Goal: Find specific page/section: Find specific page/section

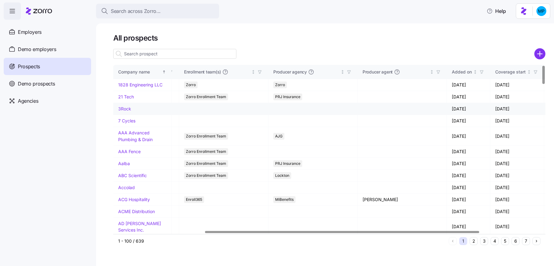
scroll to position [0, 241]
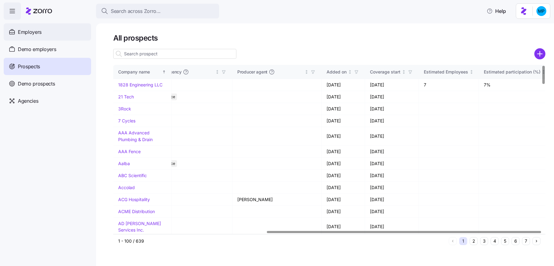
click at [43, 37] on div "Employers" at bounding box center [47, 31] width 87 height 17
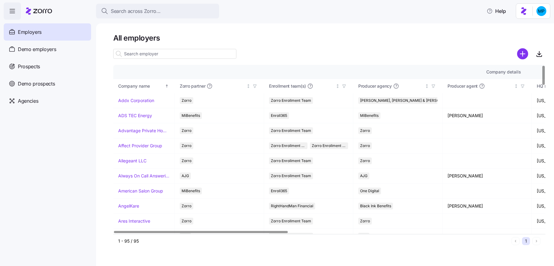
click at [42, 28] on div "Employers" at bounding box center [47, 31] width 87 height 17
click at [200, 37] on h1 "All employers" at bounding box center [329, 38] width 432 height 10
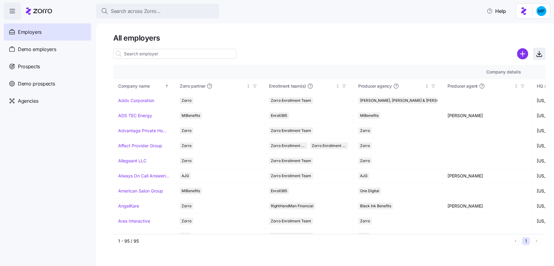
click at [541, 55] on icon "button" at bounding box center [539, 53] width 7 height 7
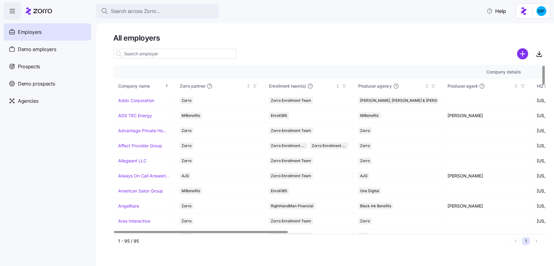
click at [148, 53] on input at bounding box center [174, 54] width 123 height 10
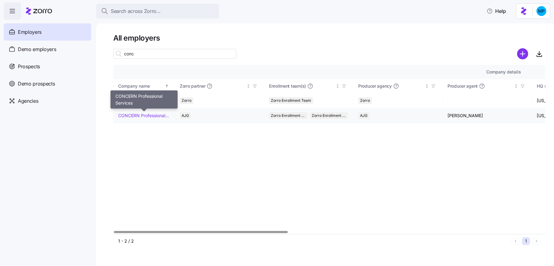
type input "conc"
click at [140, 118] on link "CONCERN Professional Services" at bounding box center [143, 116] width 51 height 6
click at [147, 115] on link "CONCERN Professional Services" at bounding box center [143, 116] width 51 height 6
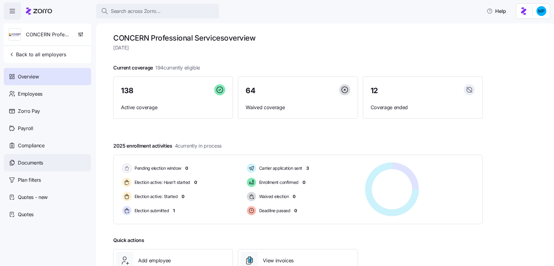
click at [48, 162] on div "Documents" at bounding box center [47, 162] width 87 height 17
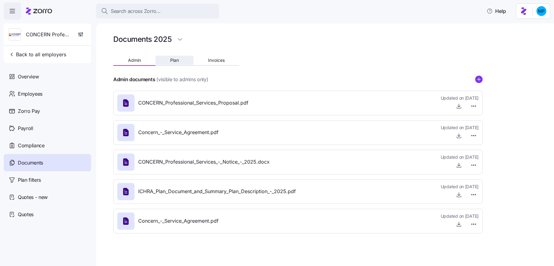
click at [181, 57] on button "Plan" at bounding box center [174, 60] width 38 height 9
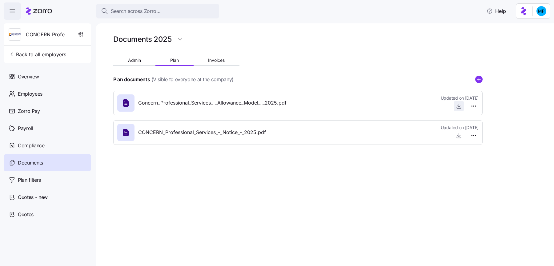
click at [461, 106] on icon "button" at bounding box center [459, 106] width 6 height 6
click at [82, 33] on icon "button" at bounding box center [81, 34] width 6 height 6
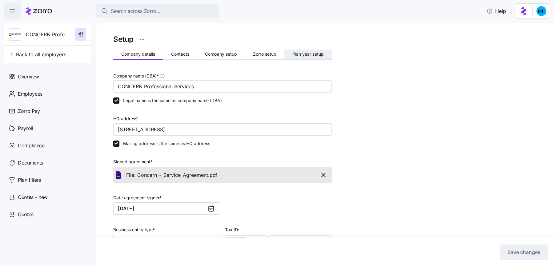
click at [312, 59] on button "Plan year setup" at bounding box center [308, 54] width 47 height 9
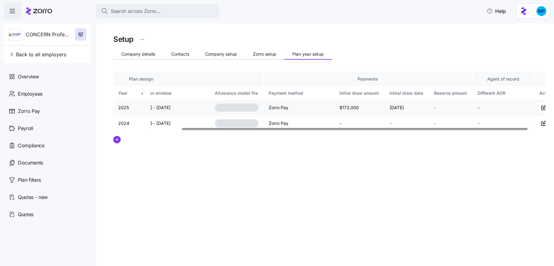
scroll to position [0, 107]
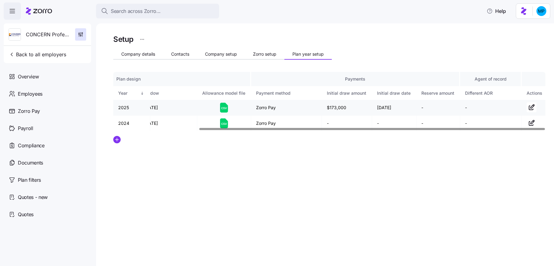
click at [225, 107] on icon at bounding box center [224, 108] width 8 height 10
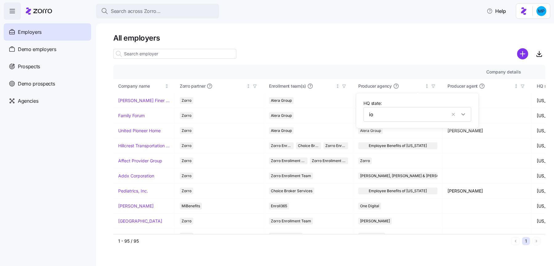
scroll to position [0, 195]
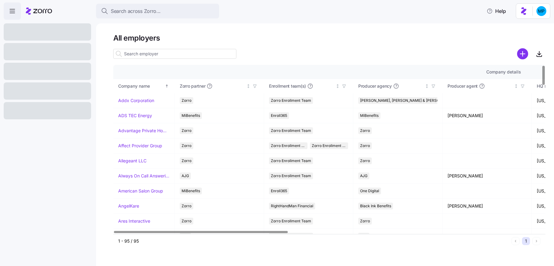
click at [150, 53] on input at bounding box center [174, 54] width 123 height 10
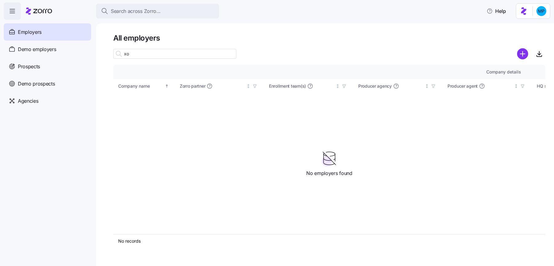
type input "x"
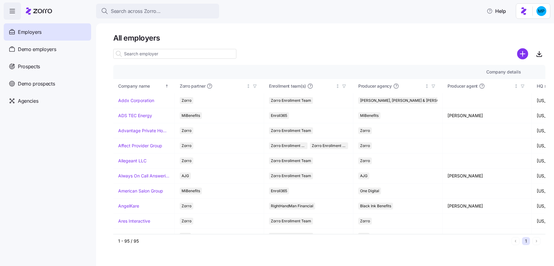
type input "x"
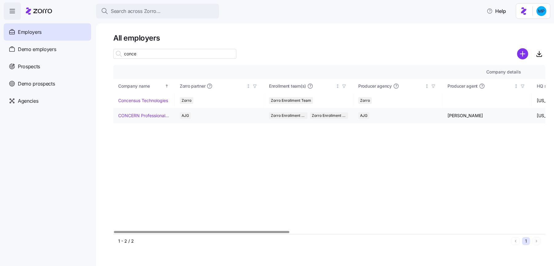
type input "conce"
click at [138, 115] on link "CONCERN Professional Services" at bounding box center [143, 116] width 51 height 6
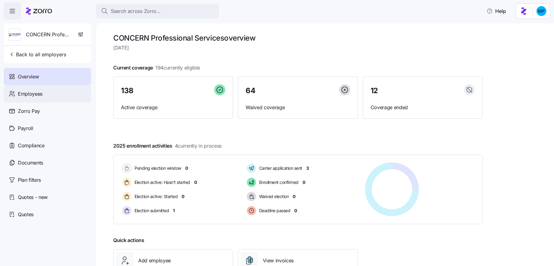
click at [64, 97] on div "Employees" at bounding box center [47, 93] width 87 height 17
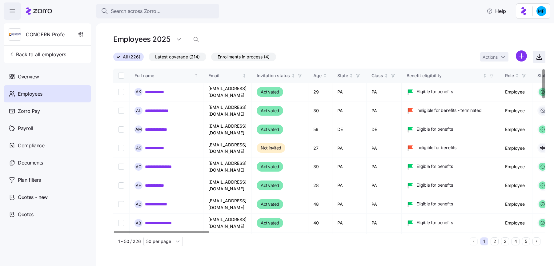
click at [539, 55] on icon "button" at bounding box center [539, 56] width 0 height 4
click at [342, 33] on div "**********" at bounding box center [325, 144] width 458 height 243
